Goal: Check status: Check status

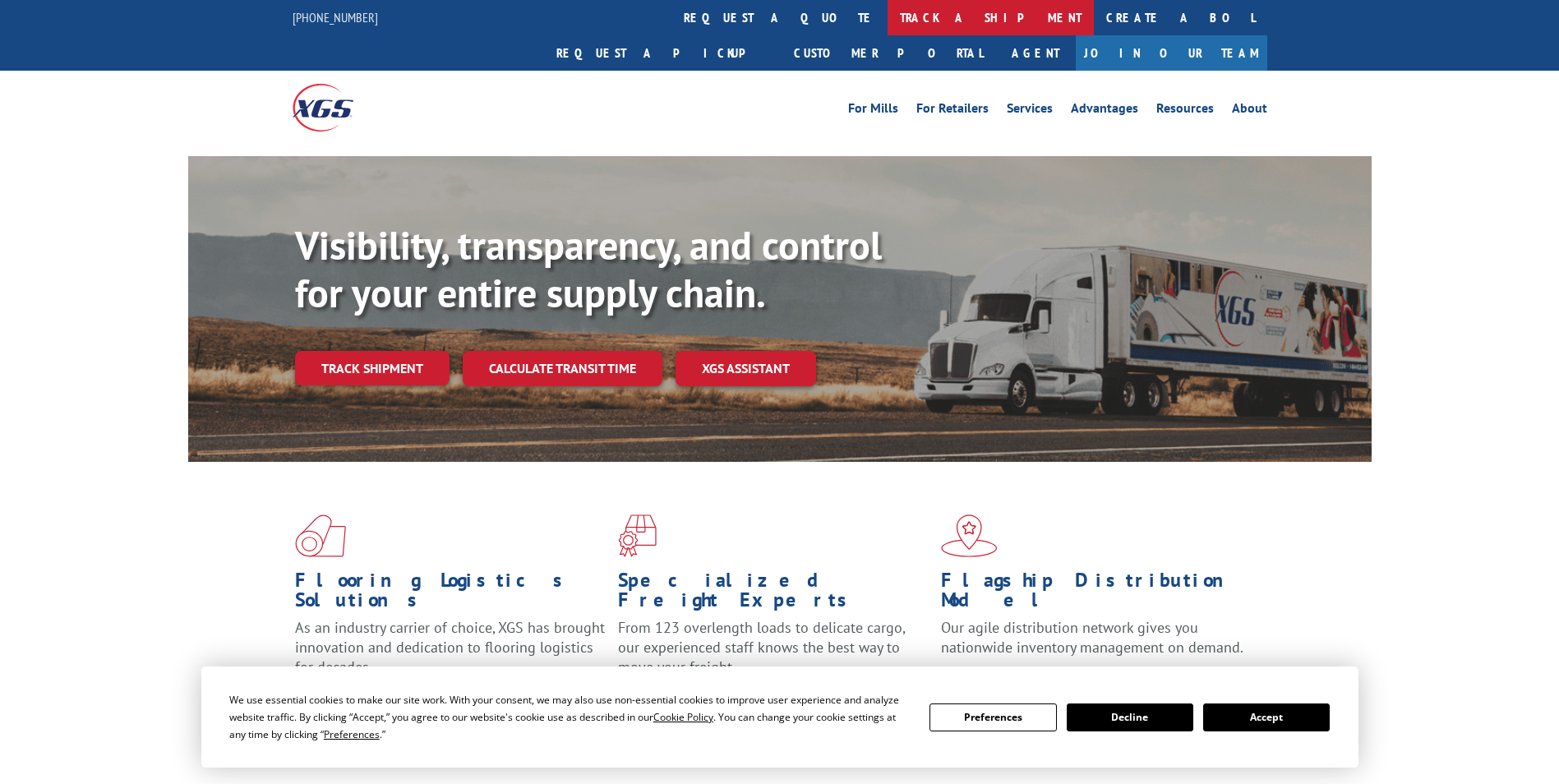
click at [887, 21] on link "track a shipment" at bounding box center [991, 17] width 207 height 35
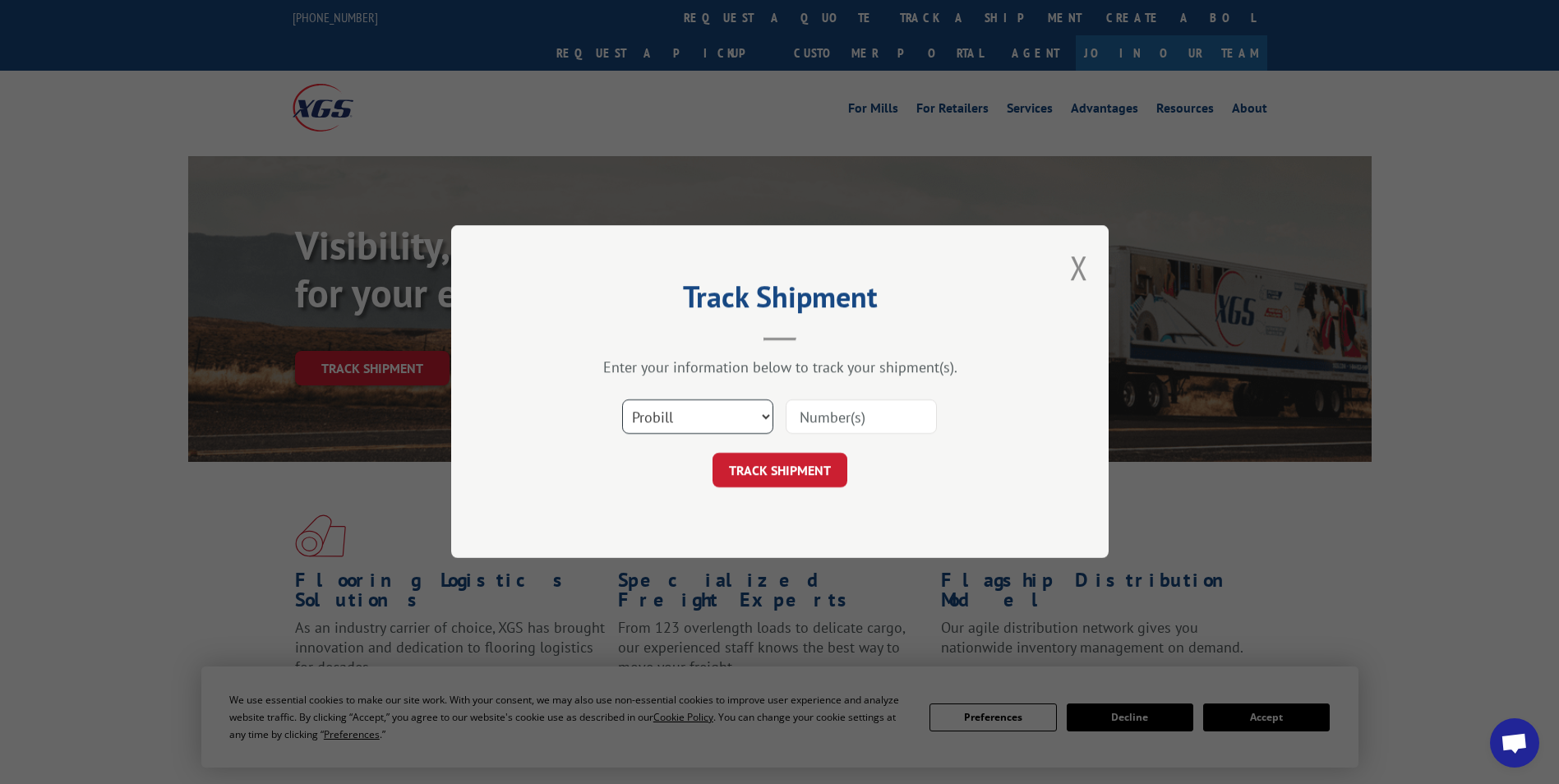
click at [687, 408] on select "Select category... Probill BOL PO" at bounding box center [697, 417] width 151 height 34
select select "po"
click at [622, 400] on select "Select category... Probill BOL PO" at bounding box center [697, 417] width 151 height 34
click at [803, 413] on input at bounding box center [861, 417] width 151 height 34
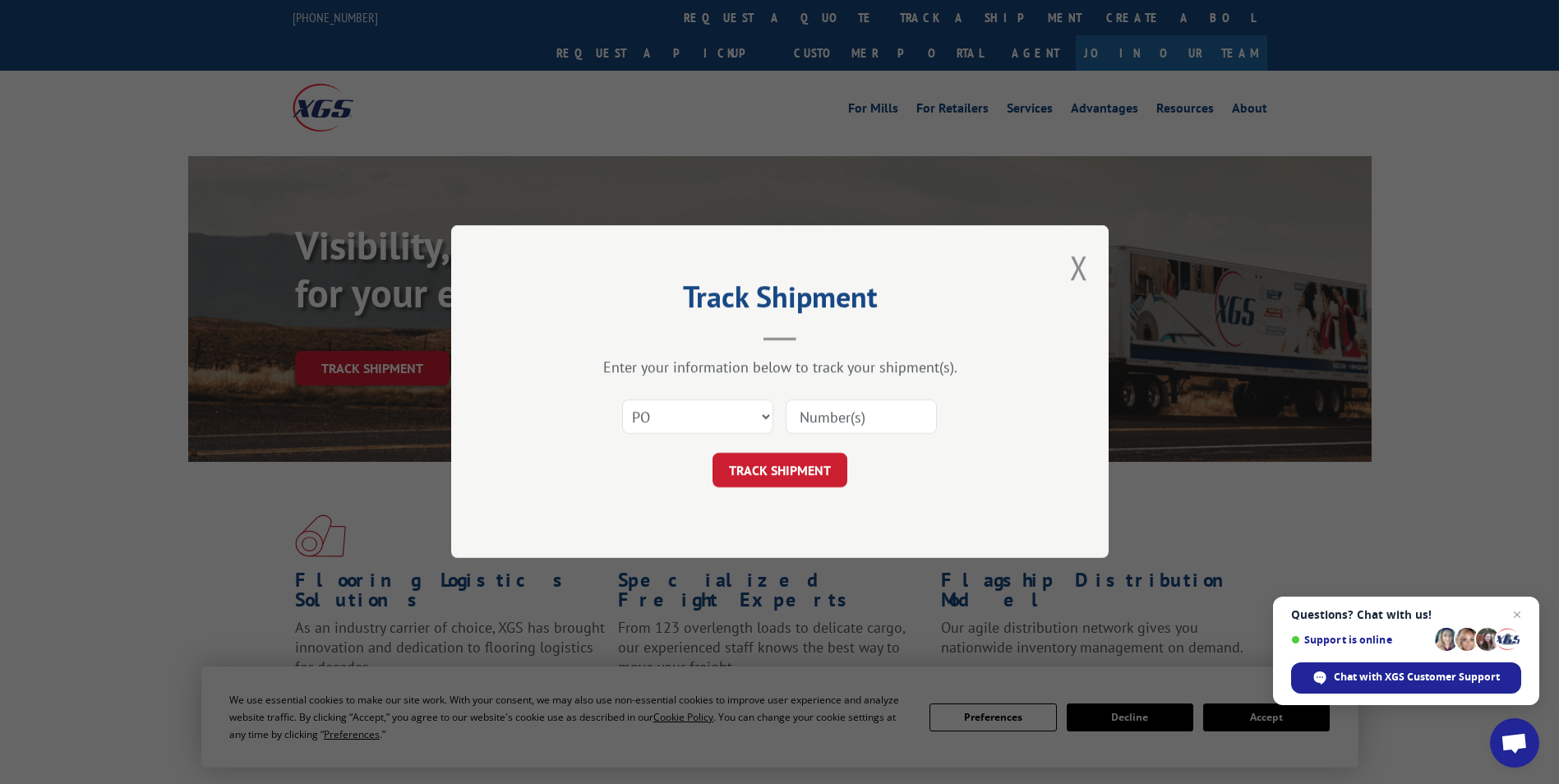
paste input "81511565"
type input "81511565"
click at [774, 464] on button "TRACK SHIPMENT" at bounding box center [780, 470] width 135 height 34
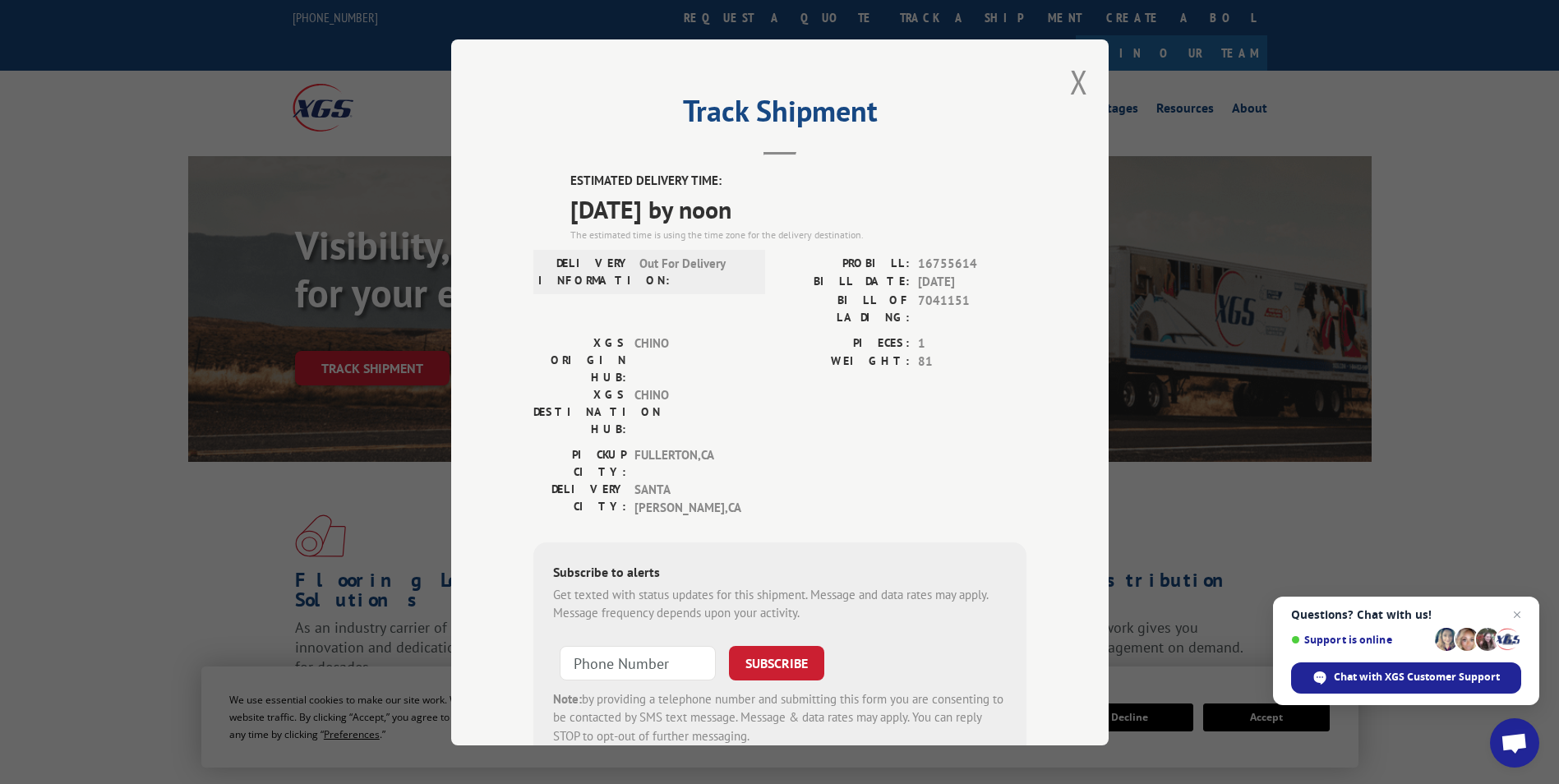
click at [1508, 614] on span "Close chat" at bounding box center [1517, 615] width 20 height 20
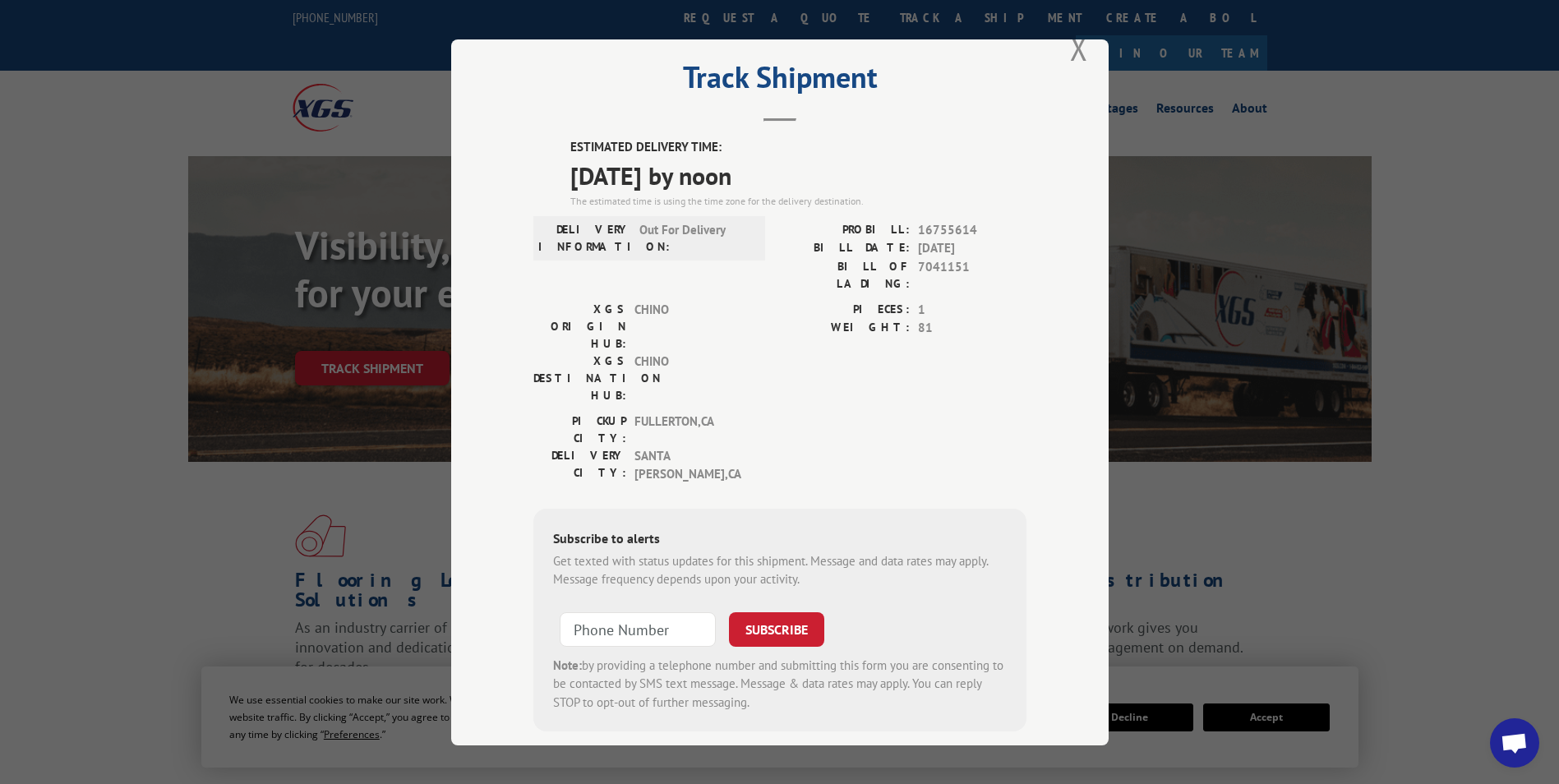
scroll to position [411, 0]
